Goal: Task Accomplishment & Management: Complete application form

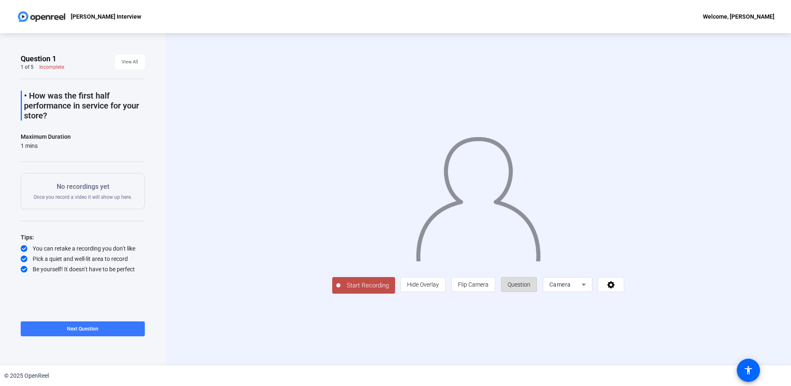
click at [515, 287] on span "Question" at bounding box center [519, 284] width 23 height 7
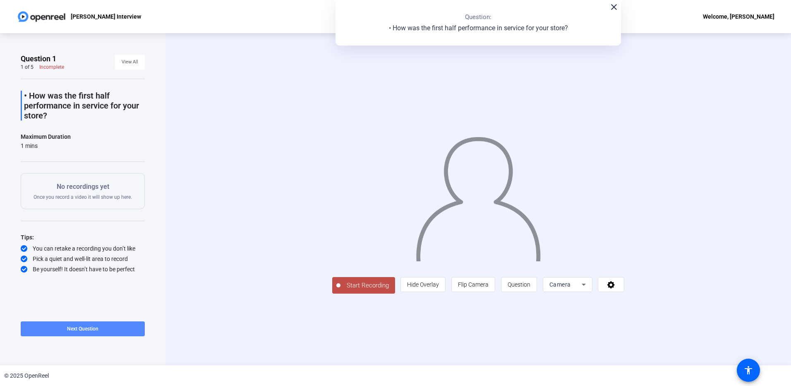
click at [73, 331] on span "Next Question" at bounding box center [82, 329] width 31 height 6
click at [115, 329] on span "Next Question" at bounding box center [116, 329] width 31 height 6
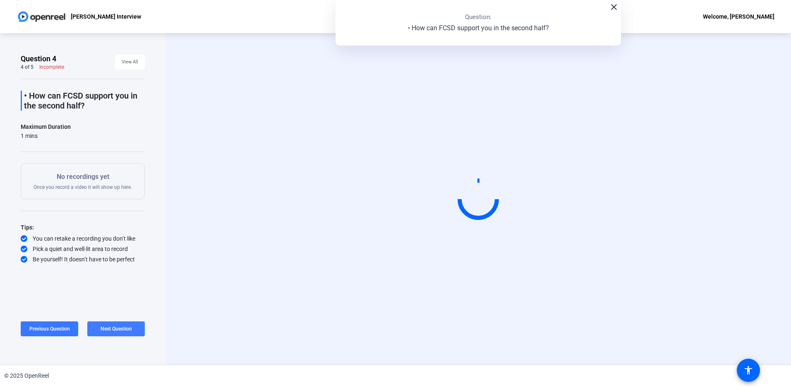
click at [115, 329] on span "Next Question" at bounding box center [116, 329] width 31 height 6
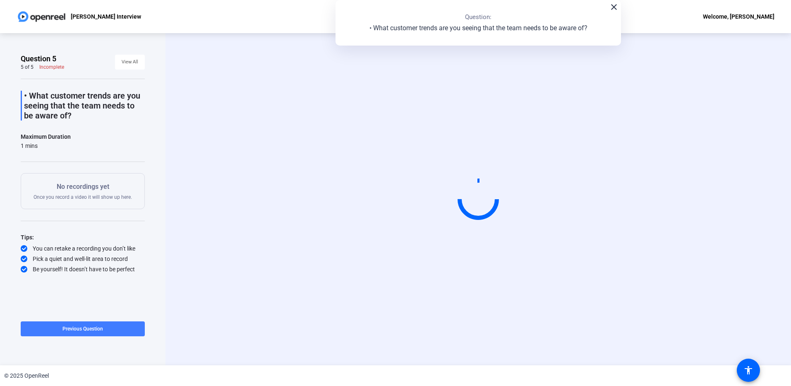
click at [72, 329] on span "Previous Question" at bounding box center [82, 329] width 41 height 6
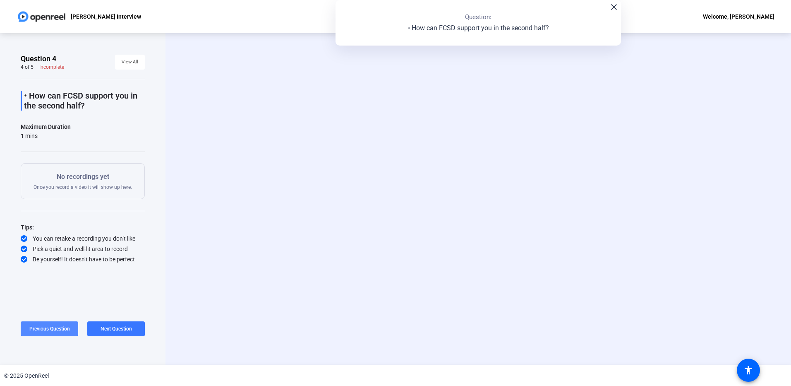
click at [72, 329] on span at bounding box center [49, 329] width 57 height 20
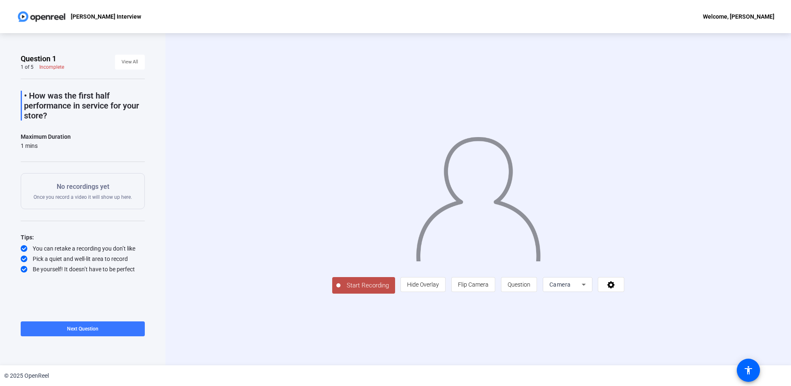
drag, startPoint x: 48, startPoint y: 117, endPoint x: 26, endPoint y: 97, distance: 29.3
click at [26, 97] on p "• How was the first half performance in service for your store?" at bounding box center [84, 106] width 121 height 30
drag, startPoint x: 26, startPoint y: 97, endPoint x: 34, endPoint y: 96, distance: 7.9
copy p "How was the first half performance in service for your store?"
click at [75, 331] on span "Next Question" at bounding box center [82, 329] width 31 height 6
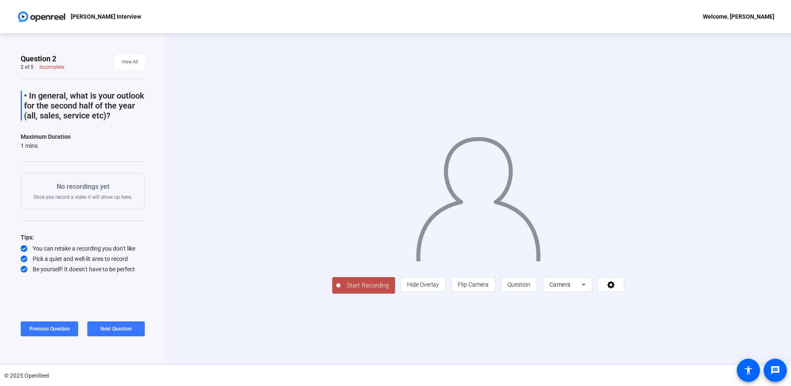
drag, startPoint x: 112, startPoint y: 114, endPoint x: 24, endPoint y: 96, distance: 89.0
click at [24, 96] on p "• In general, what is your outlook for the second half of the year (all, sales,…" at bounding box center [84, 106] width 121 height 30
drag, startPoint x: 24, startPoint y: 96, endPoint x: 45, endPoint y: 101, distance: 20.7
copy p "• In general, what is your outlook for the second half of the year (all, sales,…"
click at [125, 326] on span "Next Question" at bounding box center [116, 329] width 31 height 6
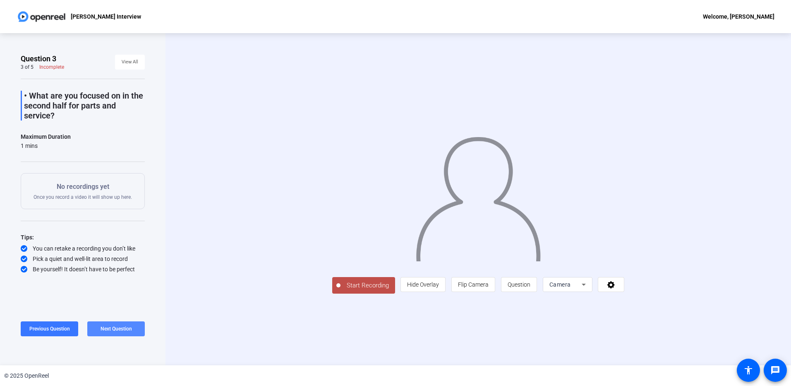
click at [122, 326] on span "Next Question" at bounding box center [116, 329] width 31 height 6
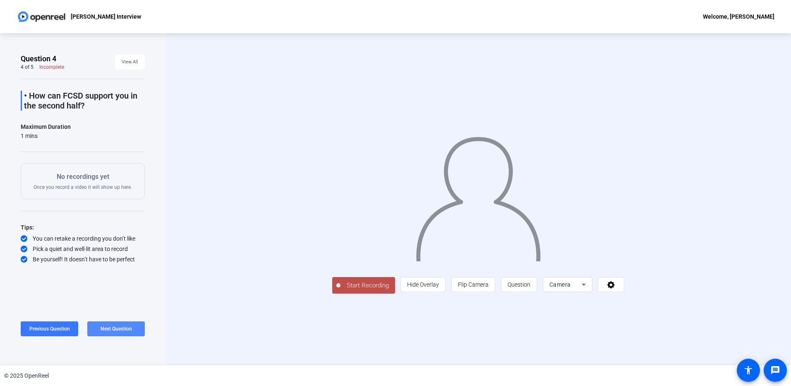
click at [122, 326] on span "Next Question" at bounding box center [116, 329] width 31 height 6
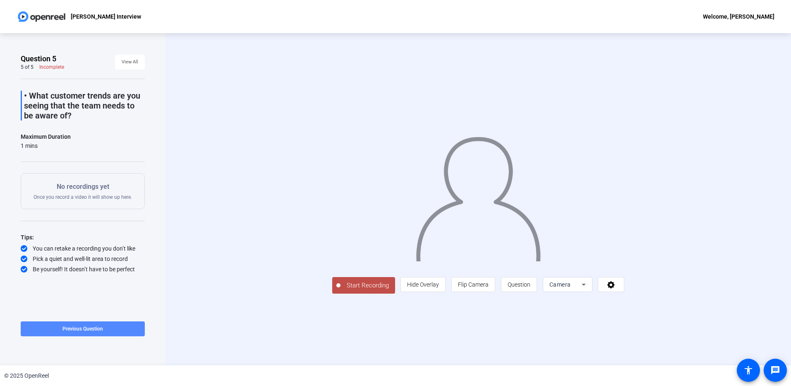
click at [107, 328] on span at bounding box center [83, 329] width 124 height 20
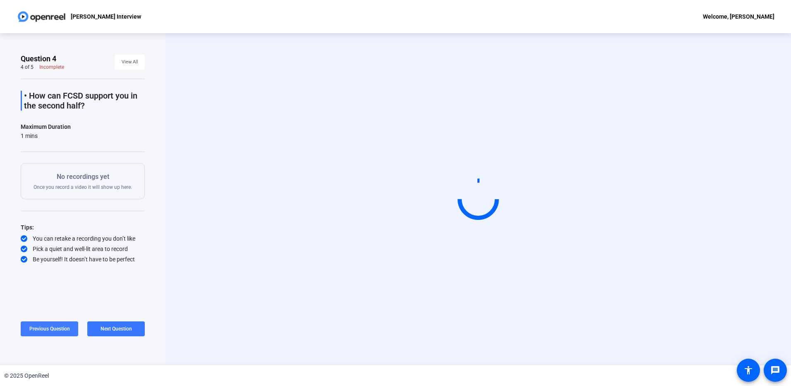
click at [107, 328] on span "Next Question" at bounding box center [116, 329] width 31 height 6
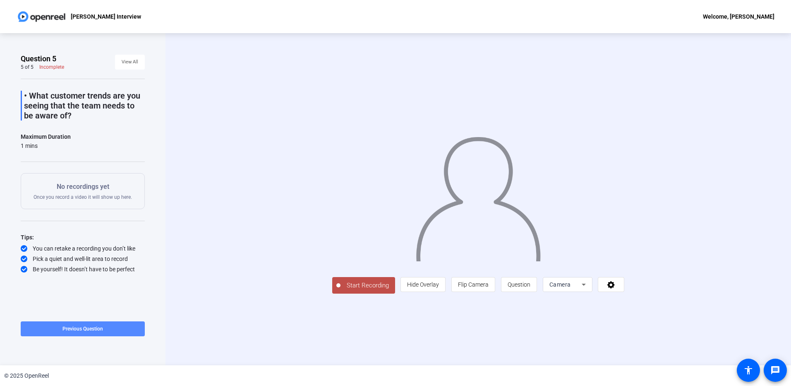
click at [84, 331] on span "Previous Question" at bounding box center [82, 328] width 41 height 7
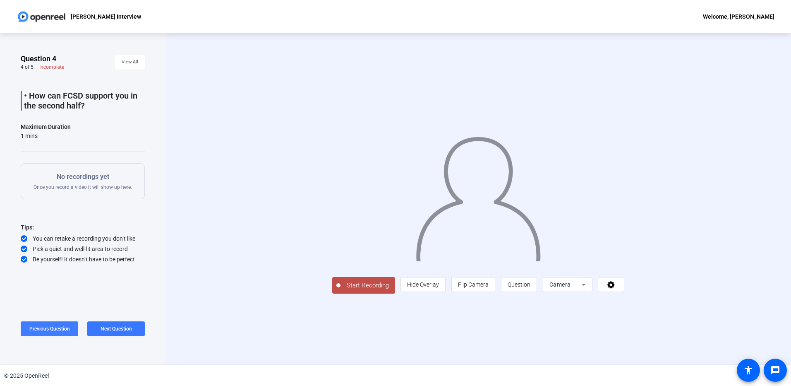
click at [46, 328] on span "Previous Question" at bounding box center [49, 329] width 41 height 6
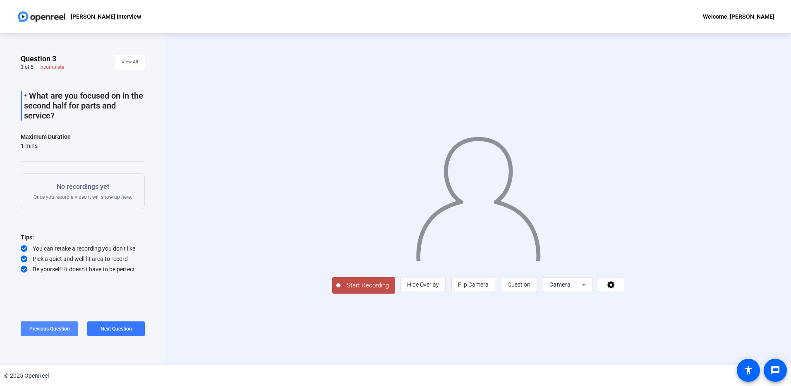
click at [54, 331] on span "Previous Question" at bounding box center [49, 329] width 41 height 6
click at [53, 333] on span at bounding box center [49, 329] width 57 height 20
click at [83, 328] on span "Next Question" at bounding box center [82, 329] width 31 height 6
click at [112, 327] on span "Next Question" at bounding box center [116, 329] width 31 height 6
click at [111, 327] on span "Next Question" at bounding box center [116, 329] width 31 height 6
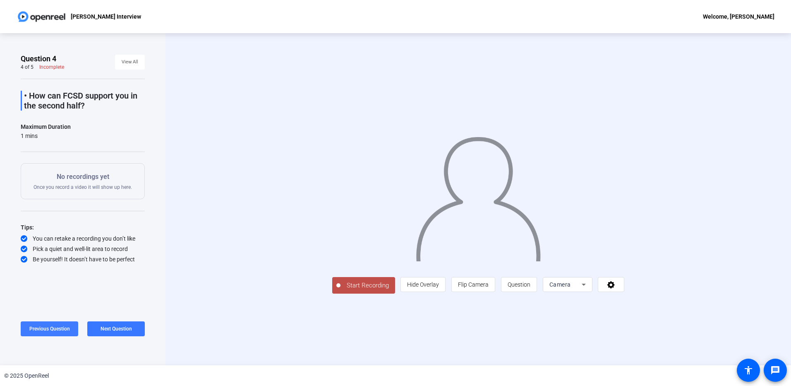
click at [48, 328] on span "Previous Question" at bounding box center [49, 329] width 41 height 6
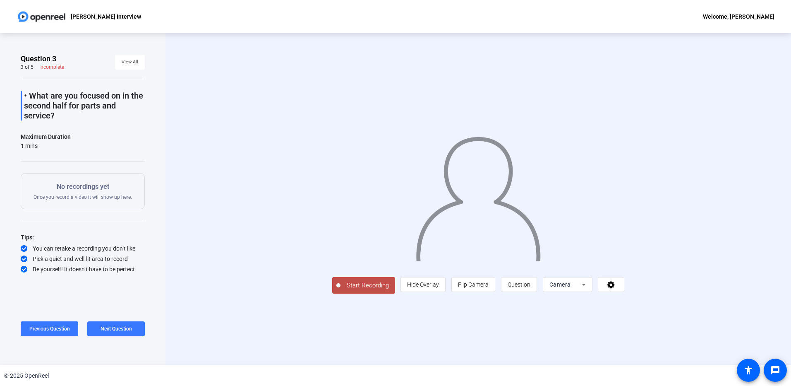
drag, startPoint x: 58, startPoint y: 115, endPoint x: 24, endPoint y: 96, distance: 39.3
click at [24, 96] on p "• What are you focused on in the second half for parts and service?" at bounding box center [84, 106] width 121 height 30
drag, startPoint x: 24, startPoint y: 96, endPoint x: 43, endPoint y: 104, distance: 21.3
copy p "• What are you focused on in the second half for parts and service?"
click at [103, 331] on span "Next Question" at bounding box center [116, 329] width 31 height 6
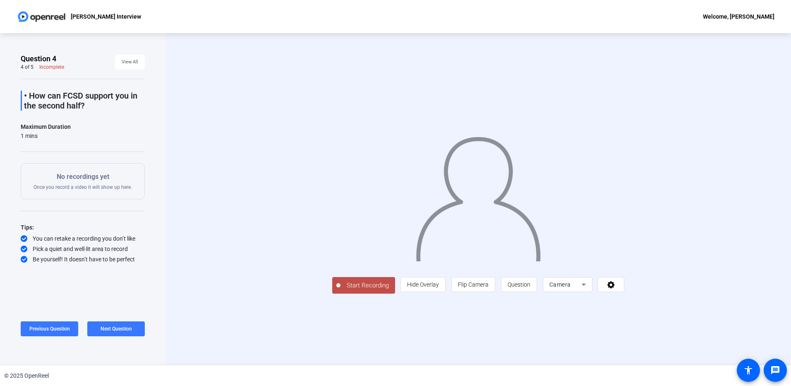
drag, startPoint x: 86, startPoint y: 105, endPoint x: 24, endPoint y: 96, distance: 62.8
click at [24, 96] on p "• How can FCSD support you in the second half?" at bounding box center [84, 101] width 121 height 20
drag, startPoint x: 24, startPoint y: 96, endPoint x: 62, endPoint y: 102, distance: 38.6
copy p "• How can FCSD support you in the second half?"
click at [112, 330] on span "Next Question" at bounding box center [116, 329] width 31 height 6
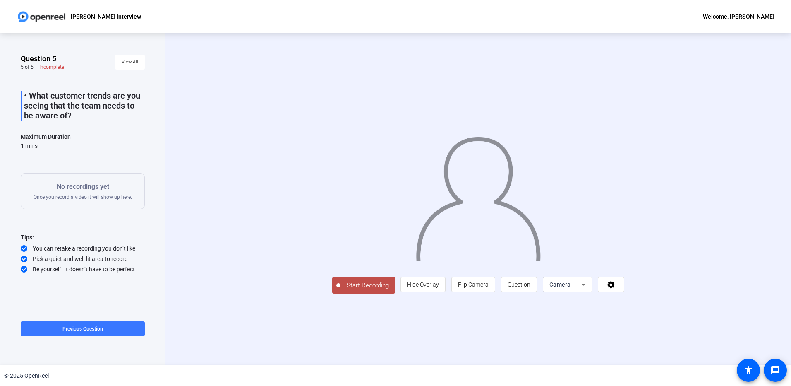
drag, startPoint x: 71, startPoint y: 116, endPoint x: 29, endPoint y: 96, distance: 46.4
click at [29, 96] on p "• What customer trends are you seeing that the team needs to be aware of?" at bounding box center [84, 106] width 121 height 30
drag, startPoint x: 29, startPoint y: 96, endPoint x: 41, endPoint y: 105, distance: 15.0
copy p "What customer trends are you seeing that the team needs to be aware of?"
click at [77, 332] on span at bounding box center [83, 329] width 124 height 20
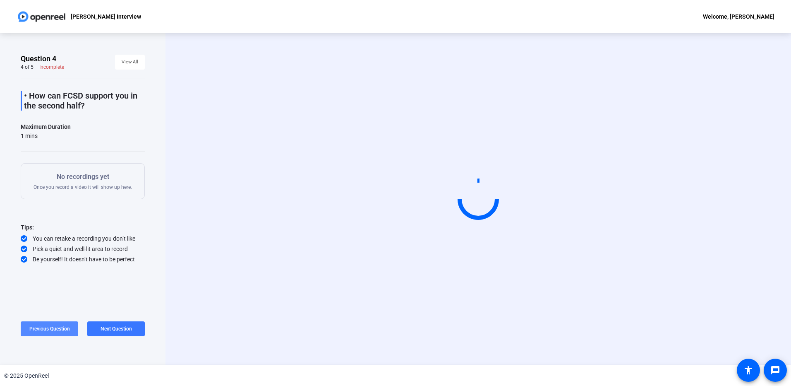
click at [77, 332] on span at bounding box center [49, 329] width 57 height 20
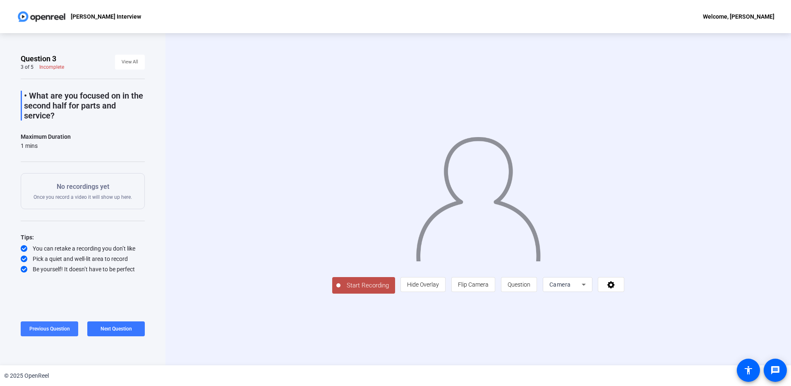
click at [46, 331] on button "Previous Question" at bounding box center [49, 328] width 57 height 15
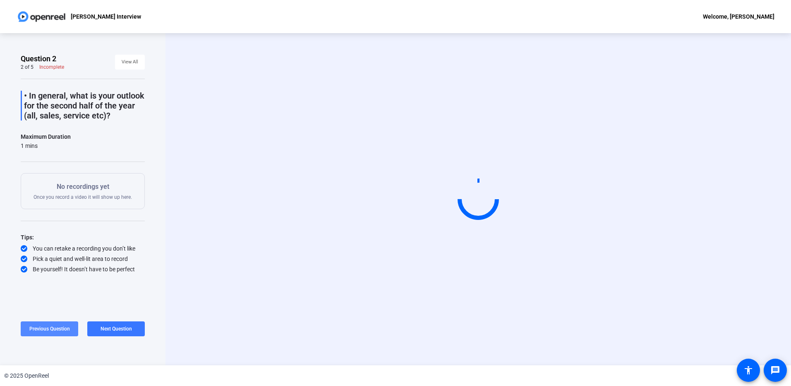
click at [45, 330] on span "Previous Question" at bounding box center [49, 329] width 41 height 6
